Goal: Transaction & Acquisition: Download file/media

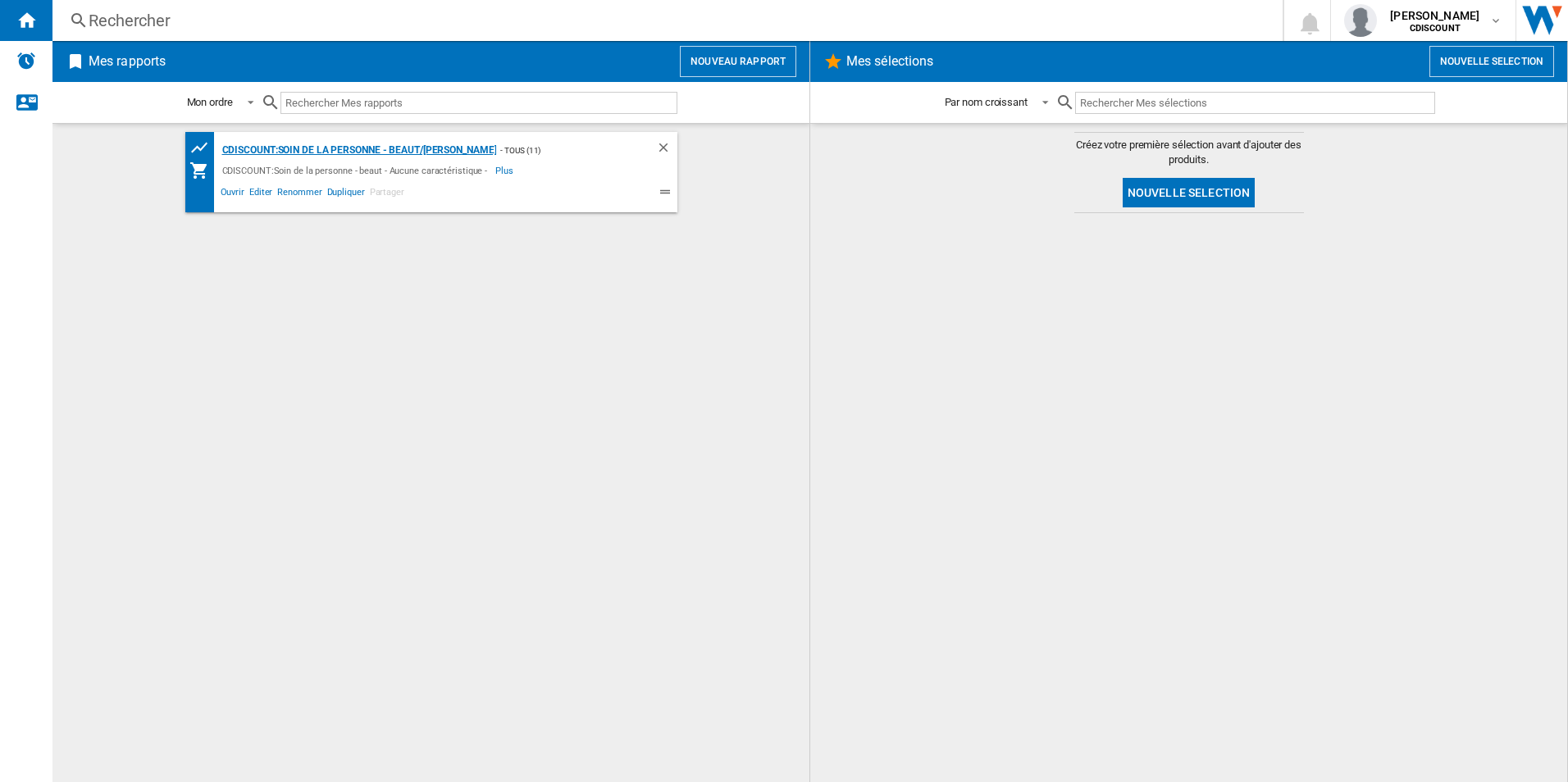
click at [354, 147] on div "CDISCOUNT:Soin de la personne - beaut/[PERSON_NAME]" at bounding box center [357, 150] width 279 height 21
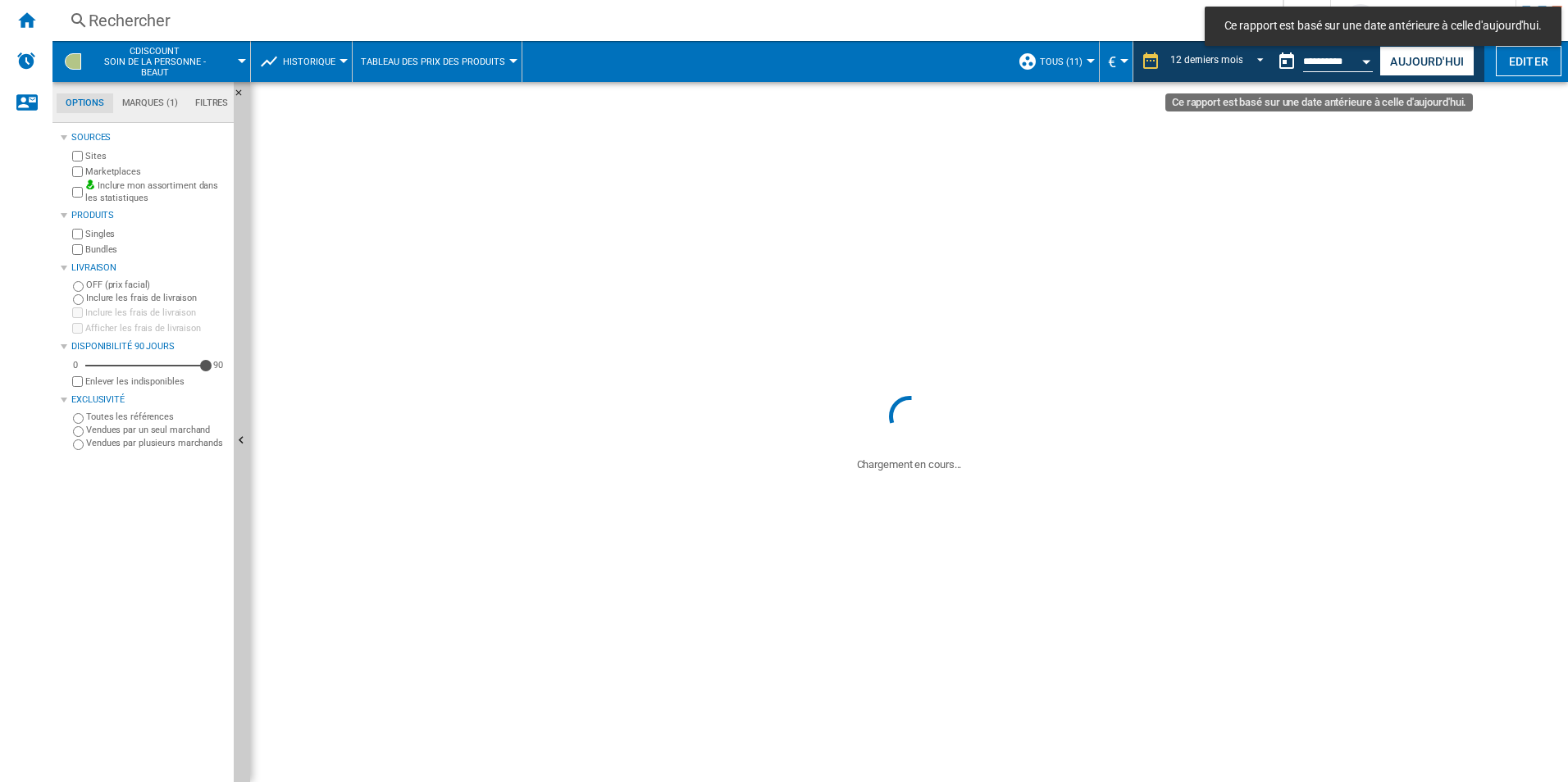
click at [1358, 58] on button "Open calendar" at bounding box center [1367, 59] width 30 height 30
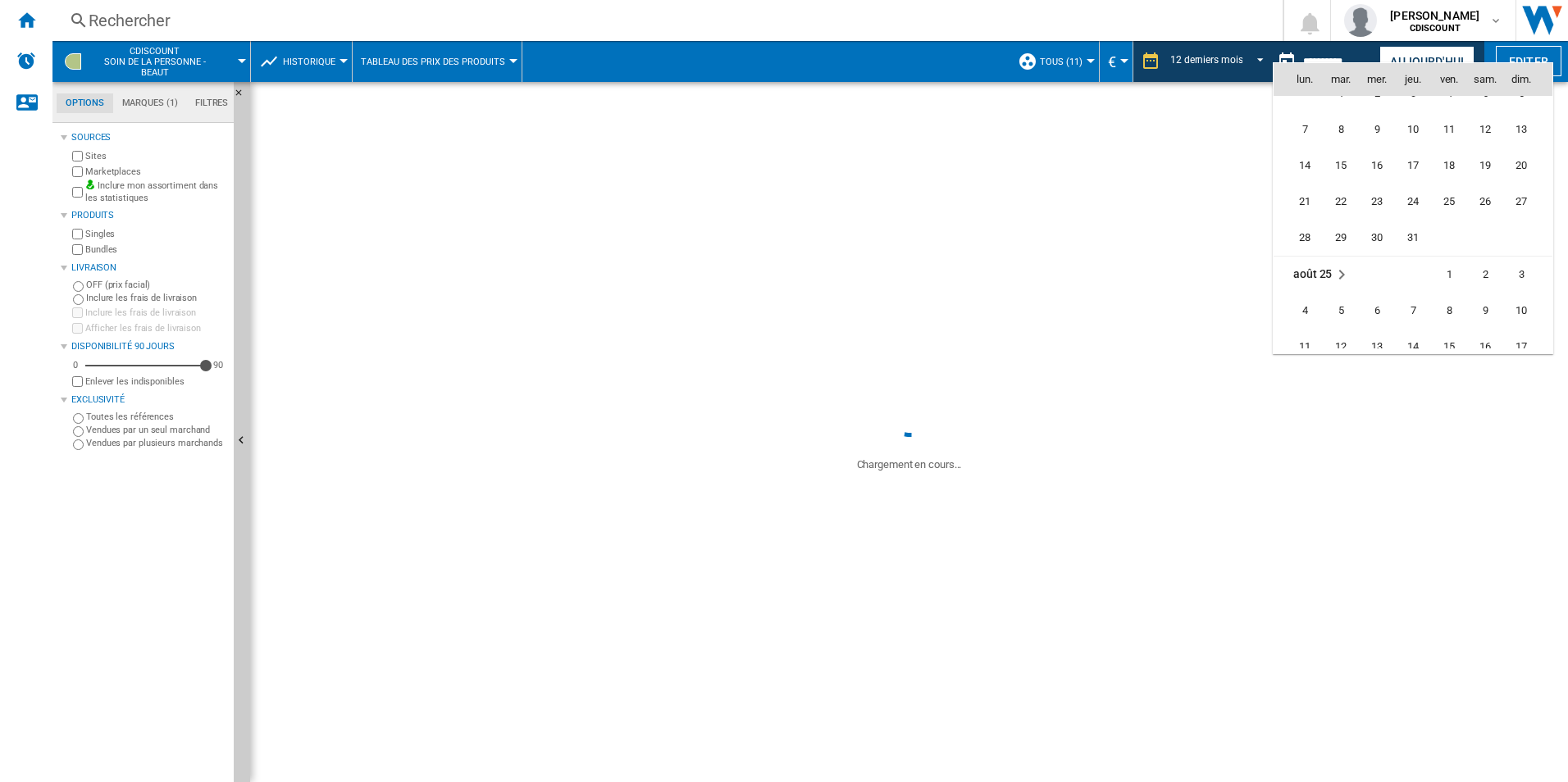
scroll to position [7822, 0]
click at [1340, 220] on span "19" at bounding box center [1341, 221] width 35 height 34
type input "**********"
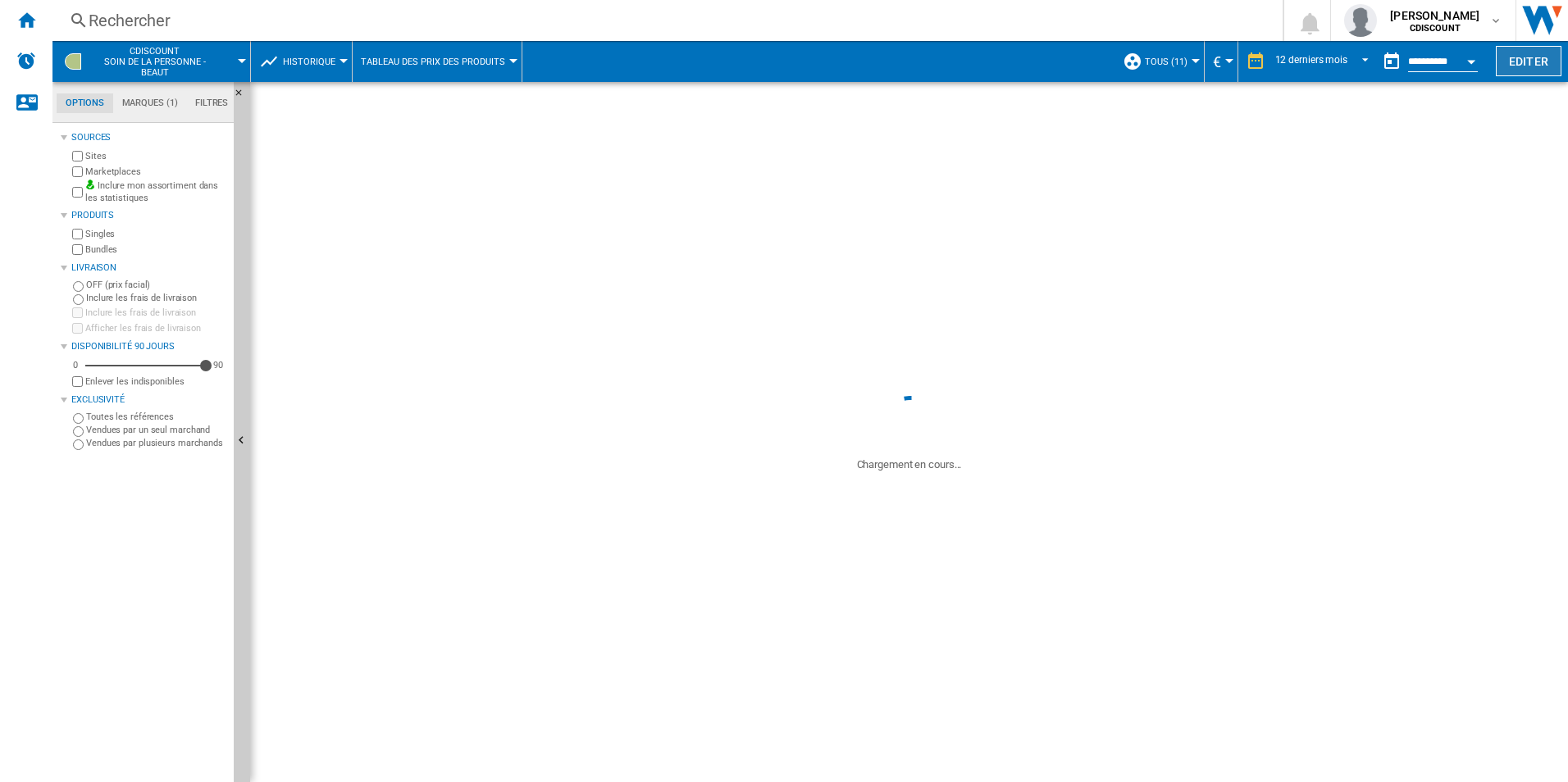
click at [1540, 68] on button "Editer" at bounding box center [1529, 61] width 66 height 30
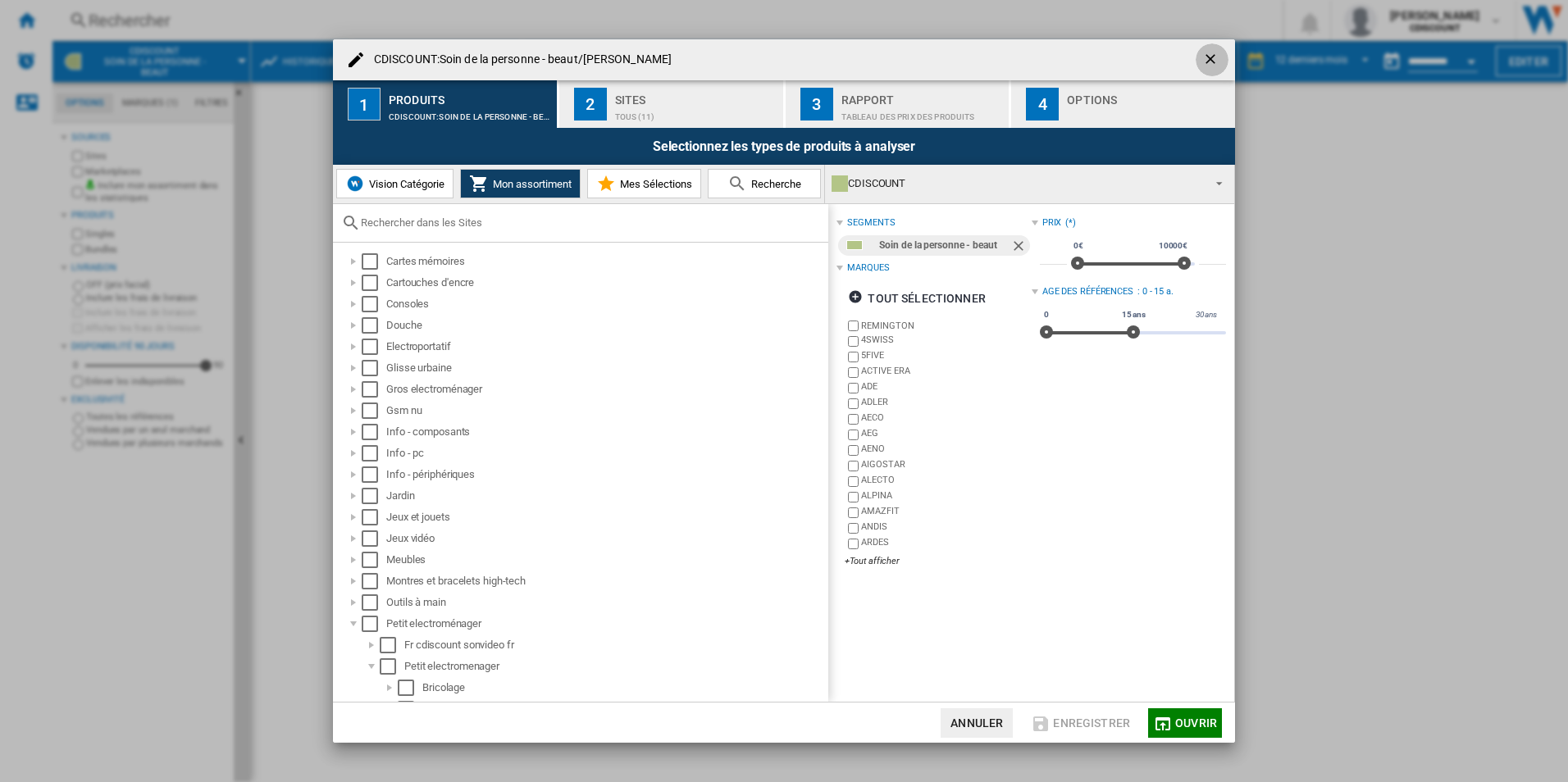
click at [1207, 60] on ng-md-icon "getI18NText('BUTTONS.CLOSE_DIALOG')" at bounding box center [1212, 61] width 20 height 20
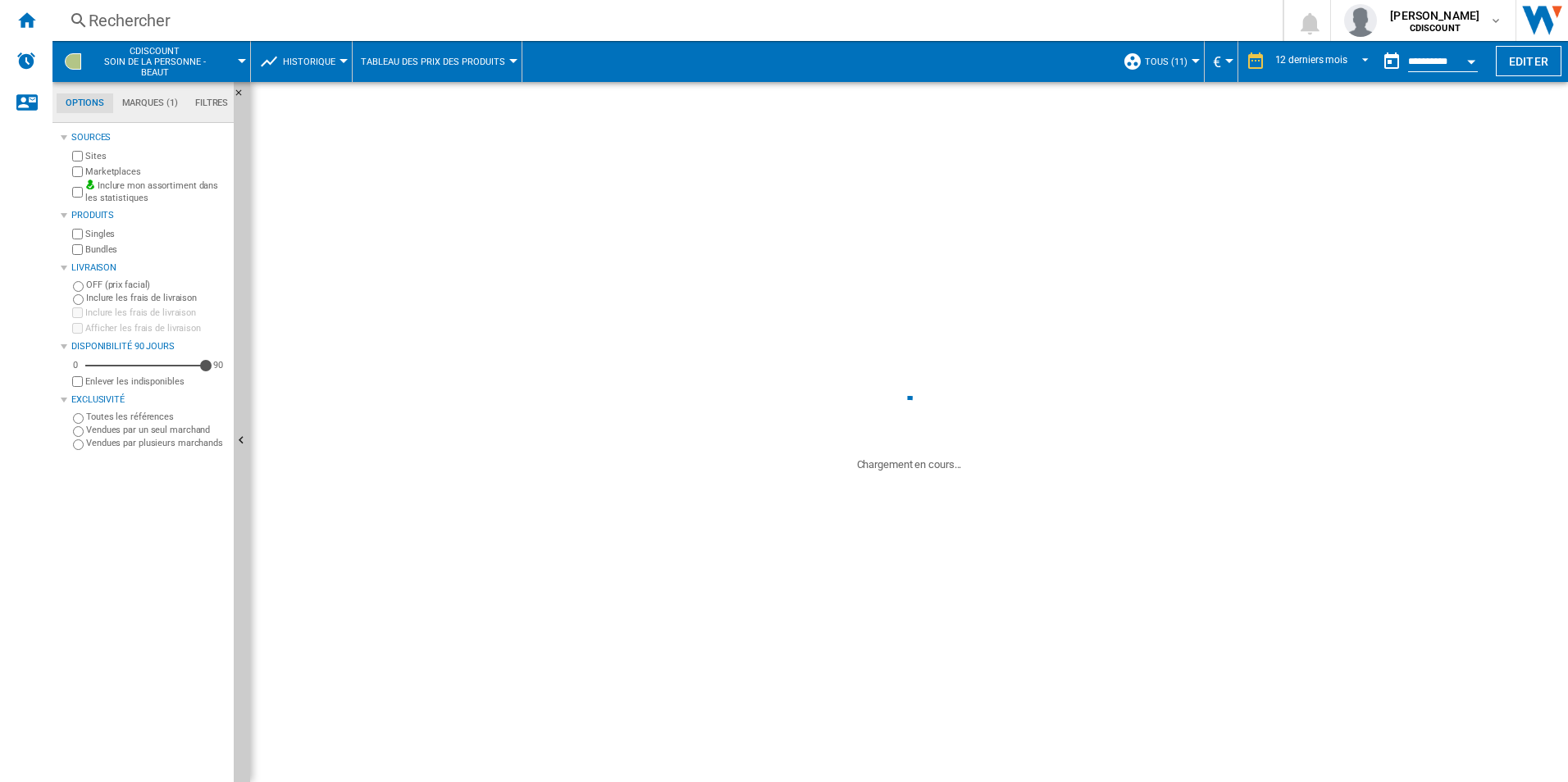
click at [151, 103] on md-tab-item "Marques (1)" at bounding box center [150, 104] width 73 height 20
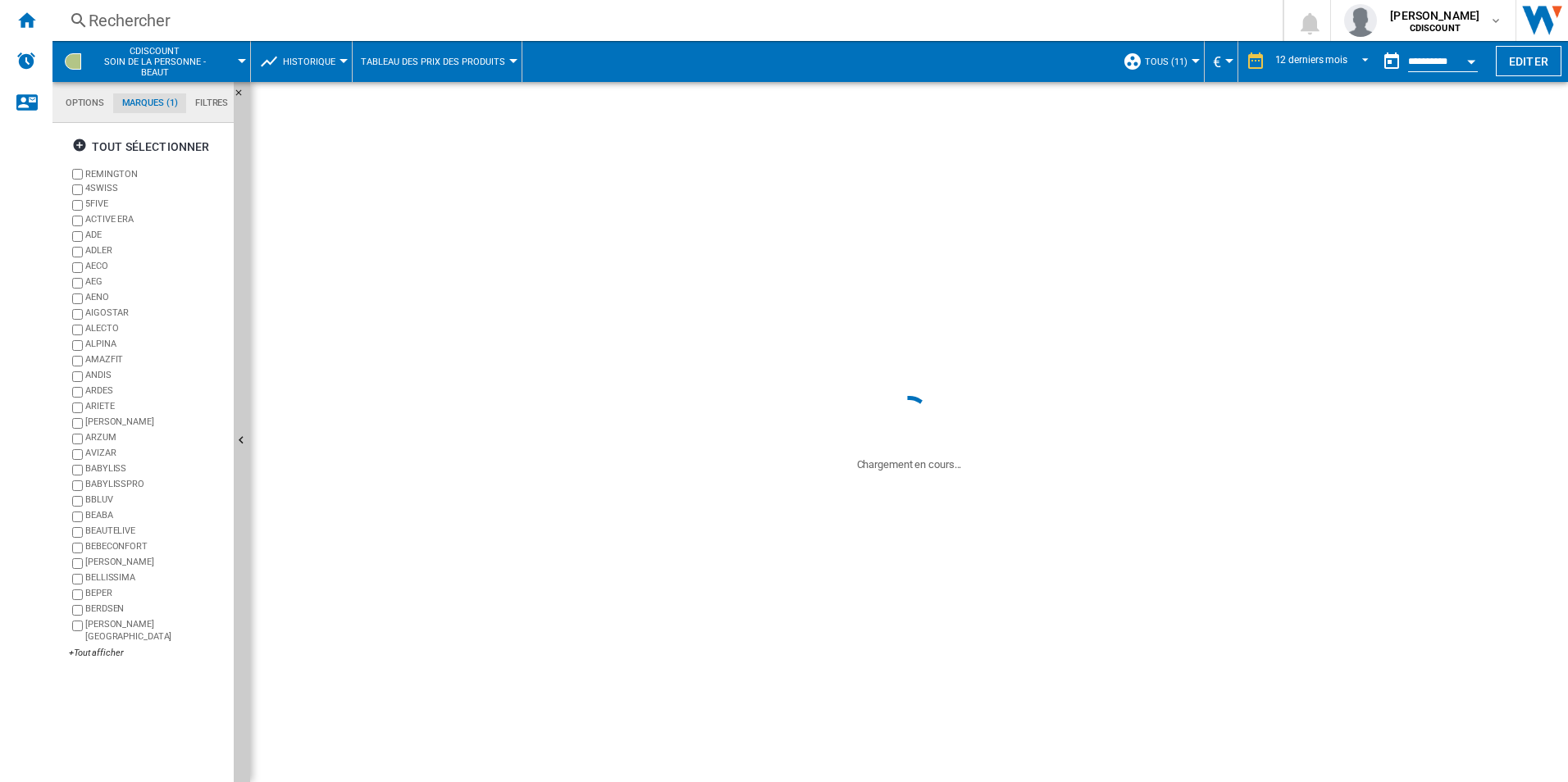
scroll to position [63, 0]
click at [93, 646] on div "+Tout afficher" at bounding box center [148, 652] width 159 height 12
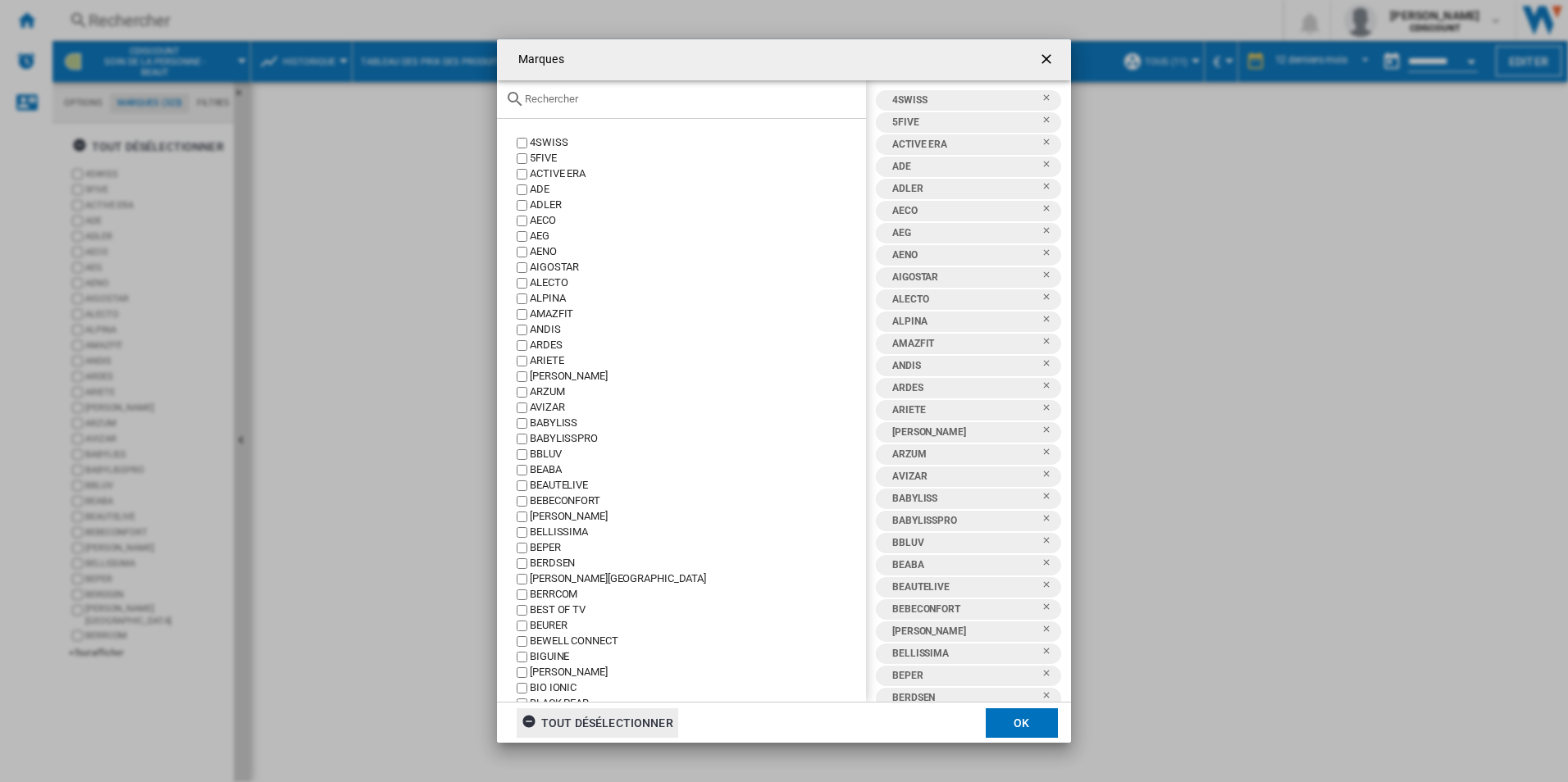
click at [604, 729] on div "tout désélectionner" at bounding box center [597, 723] width 152 height 30
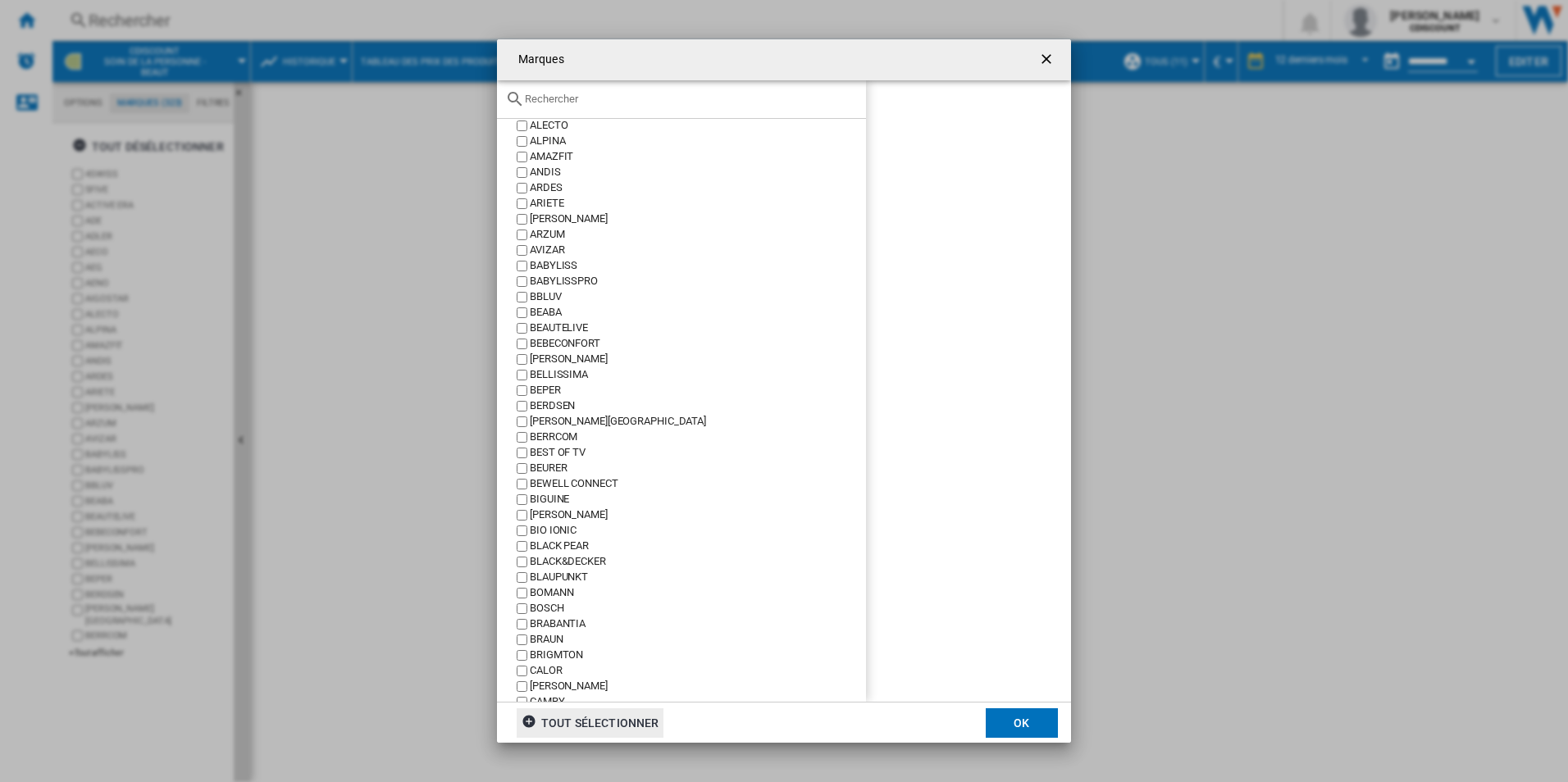
scroll to position [164, 0]
click at [1003, 719] on button "OK" at bounding box center [1022, 723] width 72 height 30
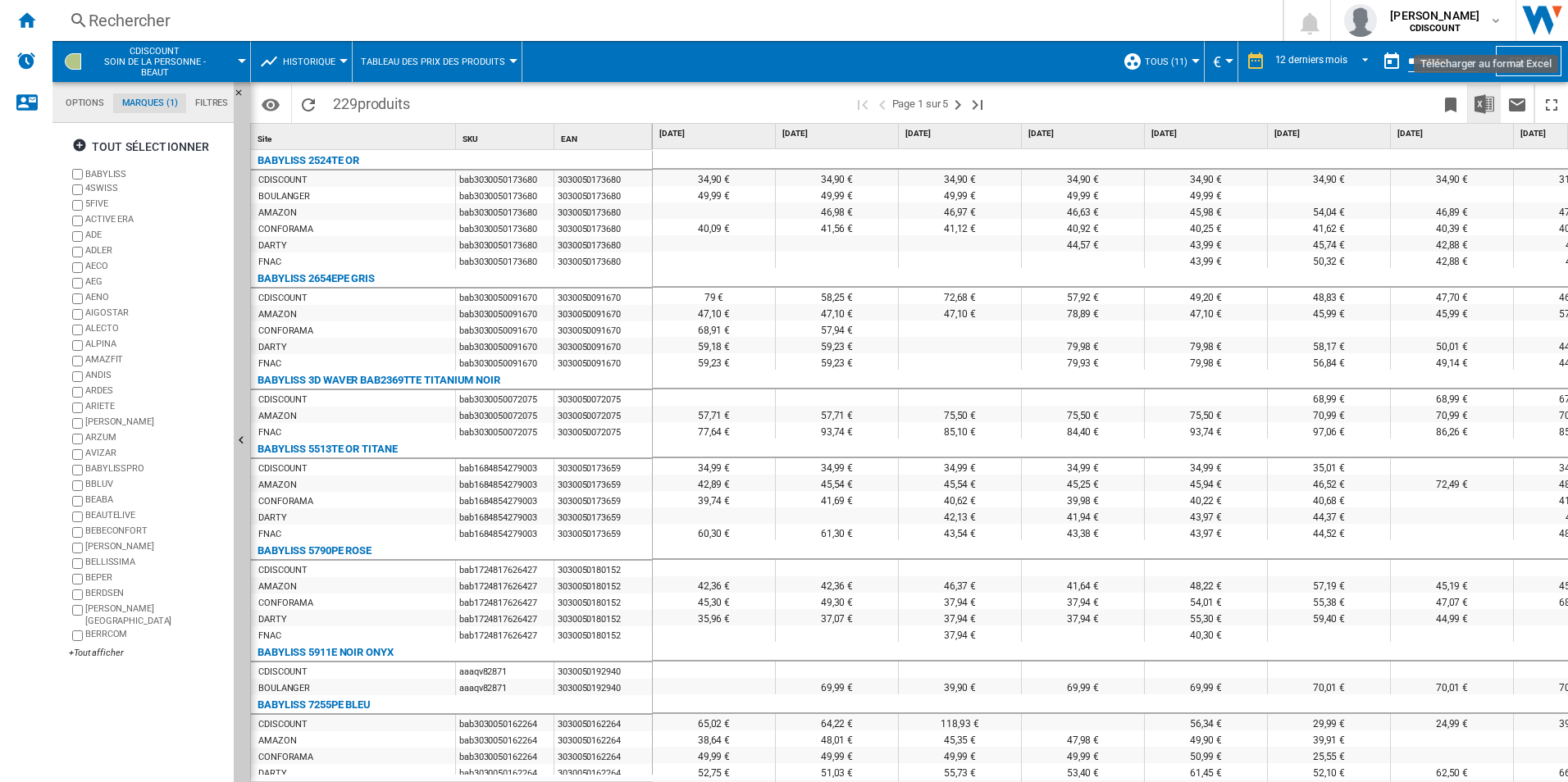
click at [1485, 102] on img "Télécharger au format Excel" at bounding box center [1484, 104] width 20 height 20
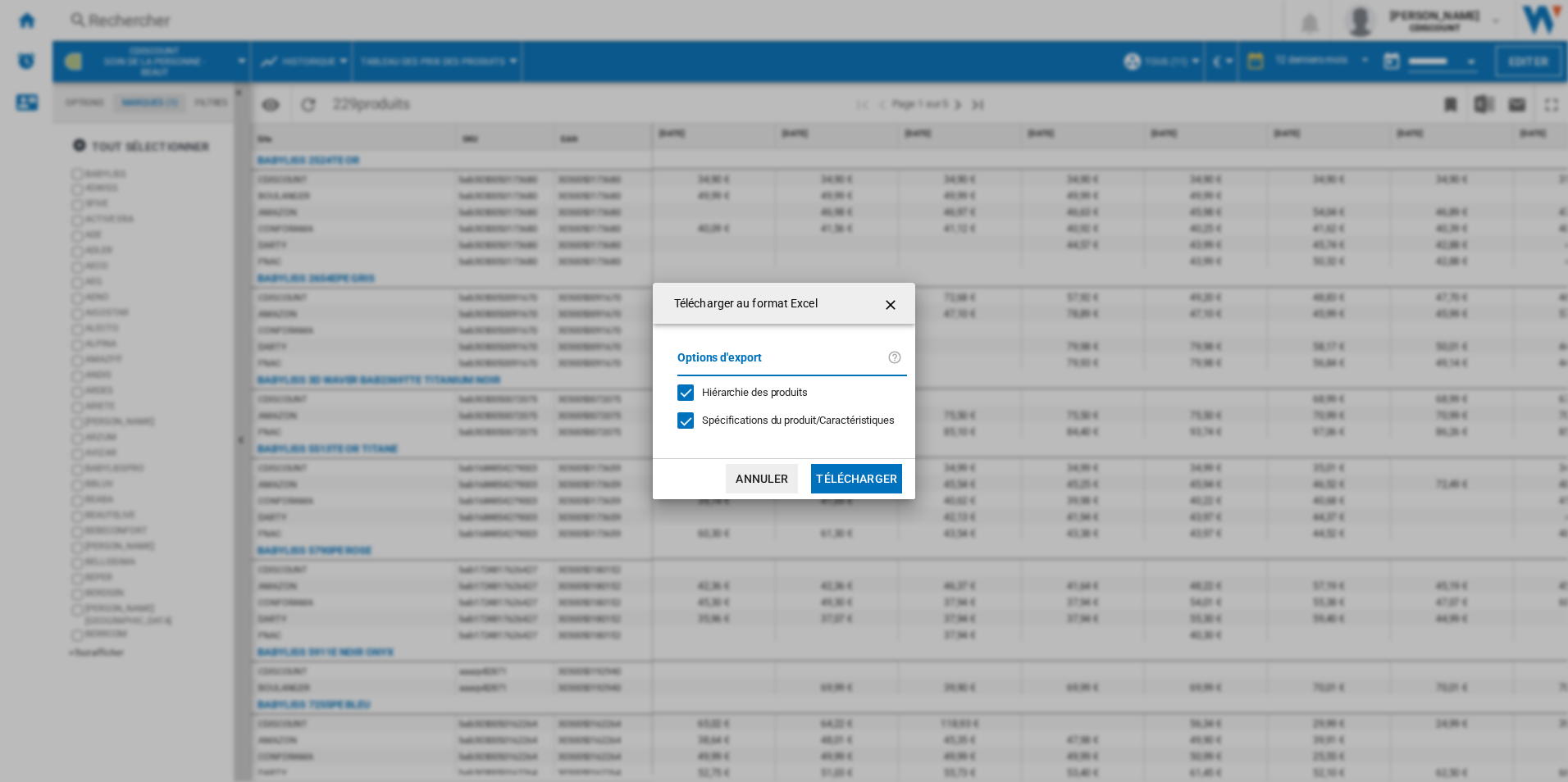
click at [851, 480] on button "Télécharger" at bounding box center [856, 479] width 91 height 30
